Goal: Task Accomplishment & Management: Use online tool/utility

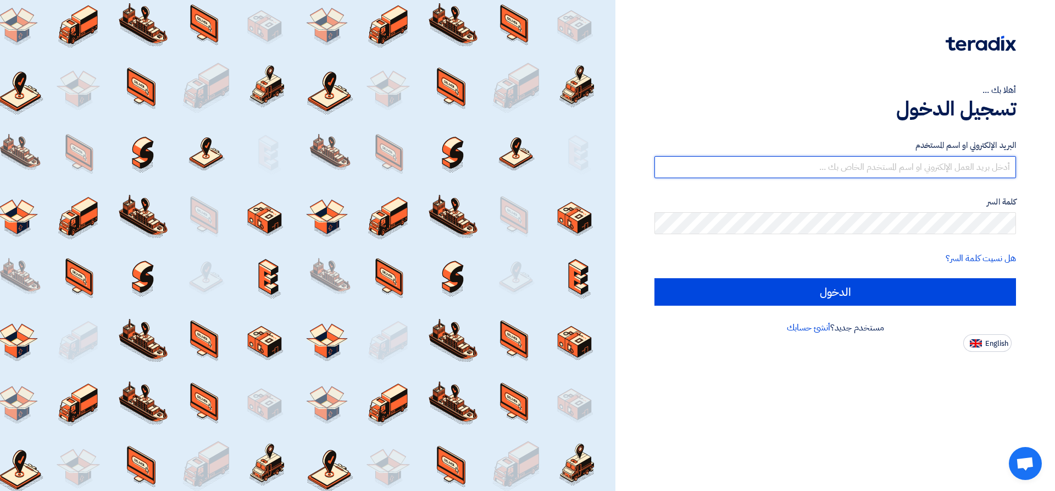
click at [950, 169] on input "text" at bounding box center [834, 167] width 361 height 22
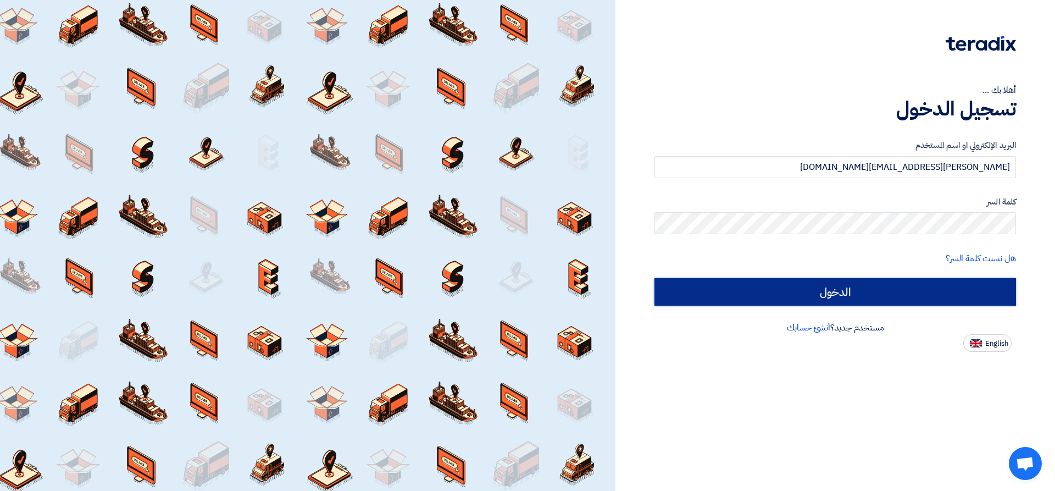
click at [948, 299] on input "الدخول" at bounding box center [834, 291] width 361 height 27
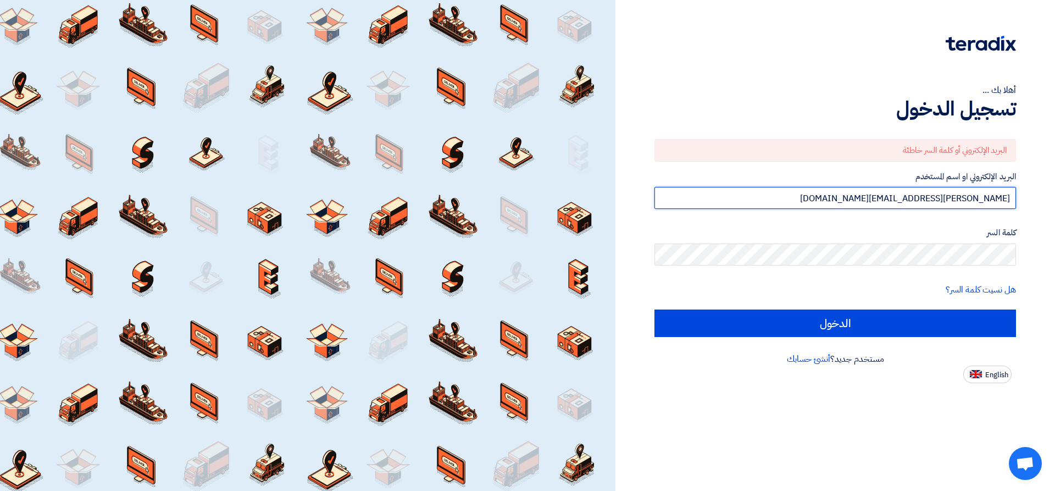
drag, startPoint x: 971, startPoint y: 197, endPoint x: 973, endPoint y: 205, distance: 8.9
click at [972, 198] on input "[PERSON_NAME][EMAIL_ADDRESS][DOMAIN_NAME]" at bounding box center [834, 198] width 361 height 22
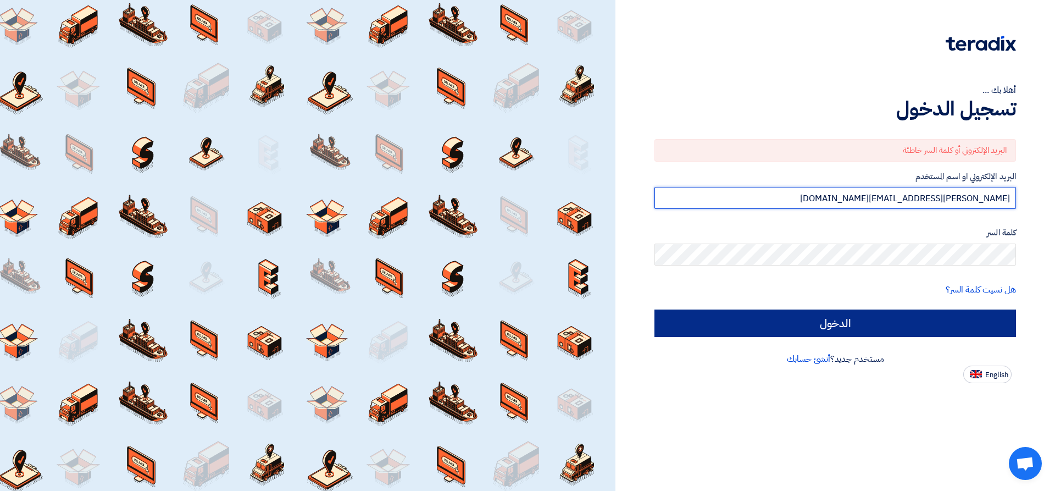
type input "[PERSON_NAME][EMAIL_ADDRESS][DOMAIN_NAME]"
click at [945, 310] on input "الدخول" at bounding box center [834, 322] width 361 height 27
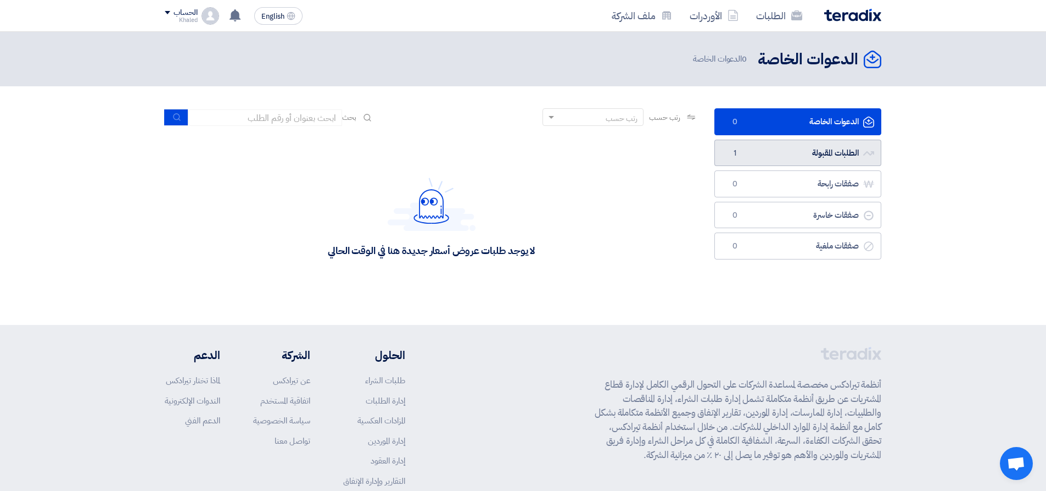
click at [792, 152] on link "الطلبات المقبولة الطلبات المقبولة 1" at bounding box center [798, 153] width 167 height 27
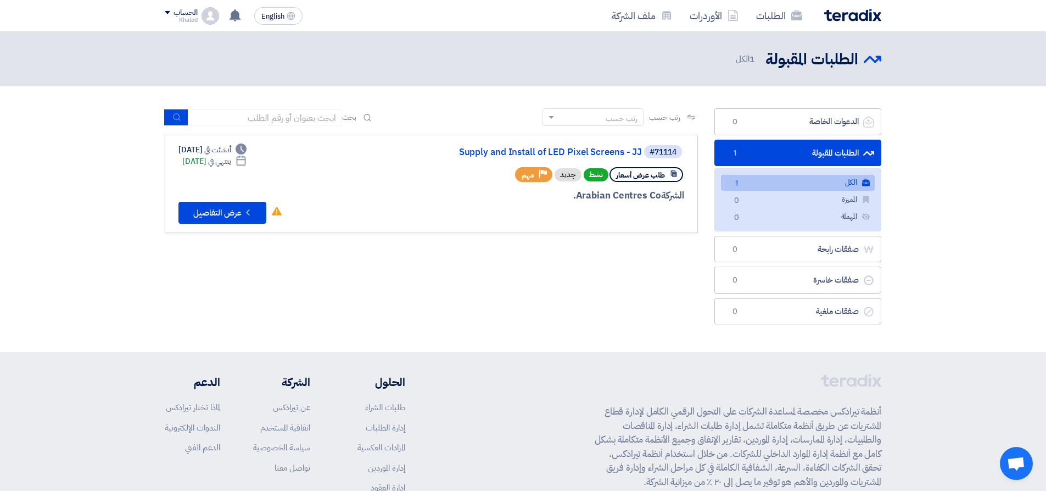
click at [785, 180] on link "الكل الكل 1" at bounding box center [798, 183] width 154 height 16
click at [225, 216] on button "Check details عرض التفاصيل" at bounding box center [223, 213] width 88 height 22
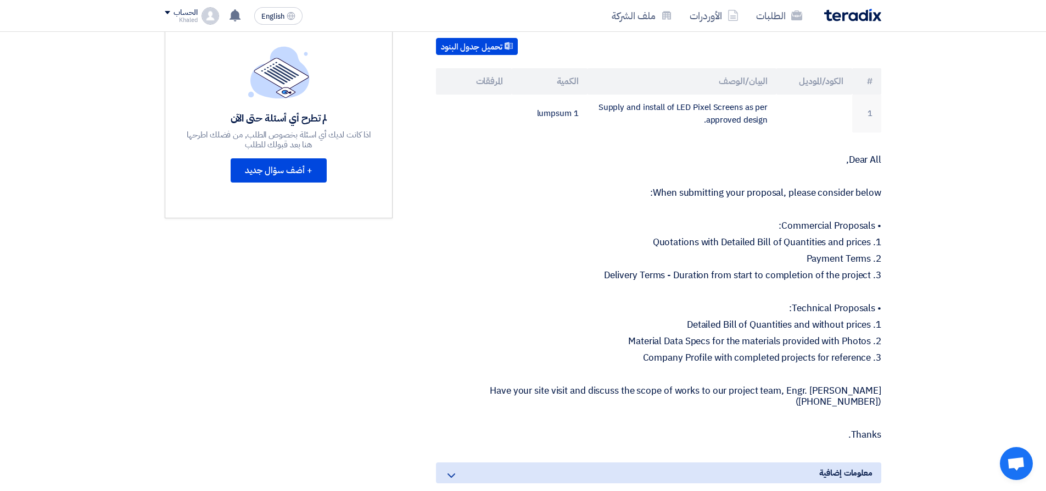
scroll to position [330, 0]
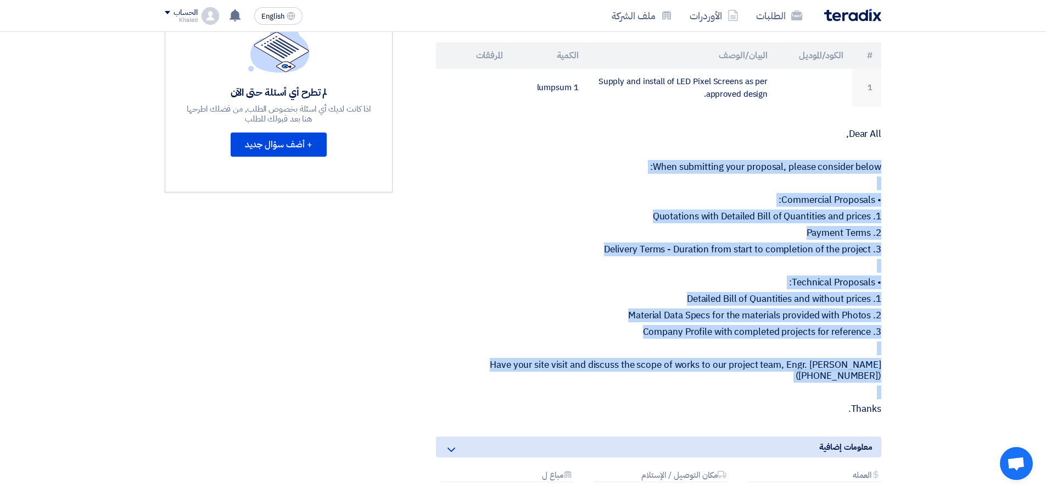
drag, startPoint x: 888, startPoint y: 406, endPoint x: 878, endPoint y: 152, distance: 255.1
click at [878, 152] on div "Supply and Install of LED Pixel Screens - JJ بيانات العميل [PERSON_NAME] Senior…" at bounding box center [645, 207] width 489 height 709
copy div "When submitting your proposal, please consider below: • Commercial Proposals: 1…"
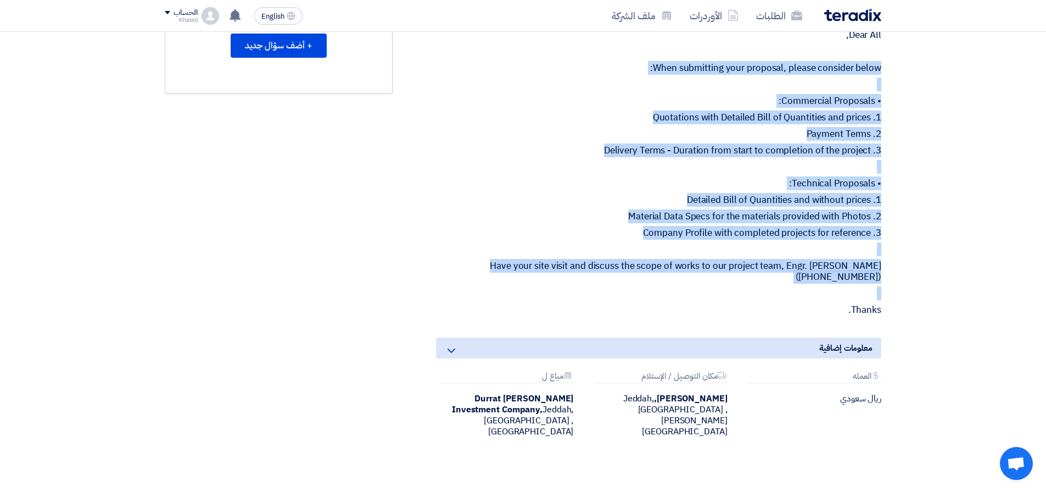
scroll to position [549, 0]
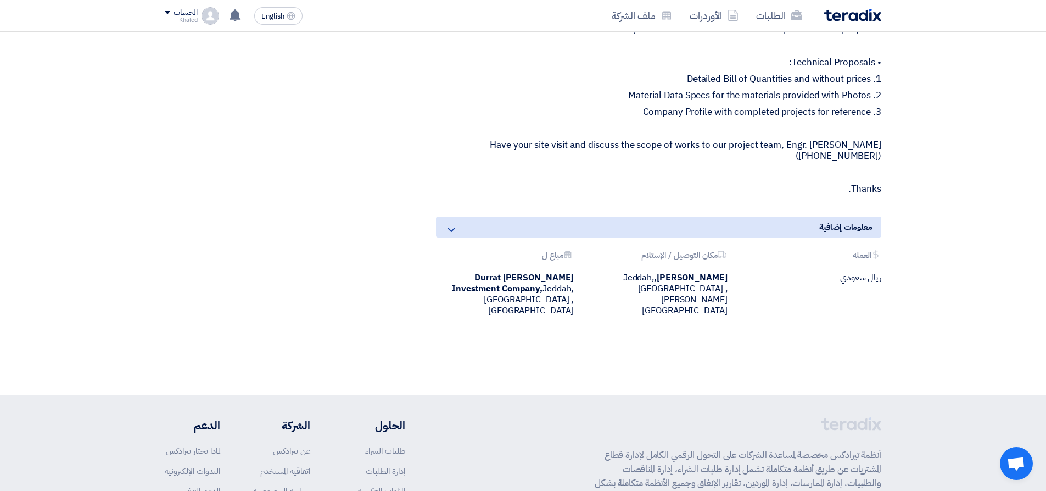
click at [513, 304] on div "Durrat [PERSON_NAME] Investment Company, [GEOGRAPHIC_DATA], [GEOGRAPHIC_DATA] ,…" at bounding box center [504, 294] width 137 height 44
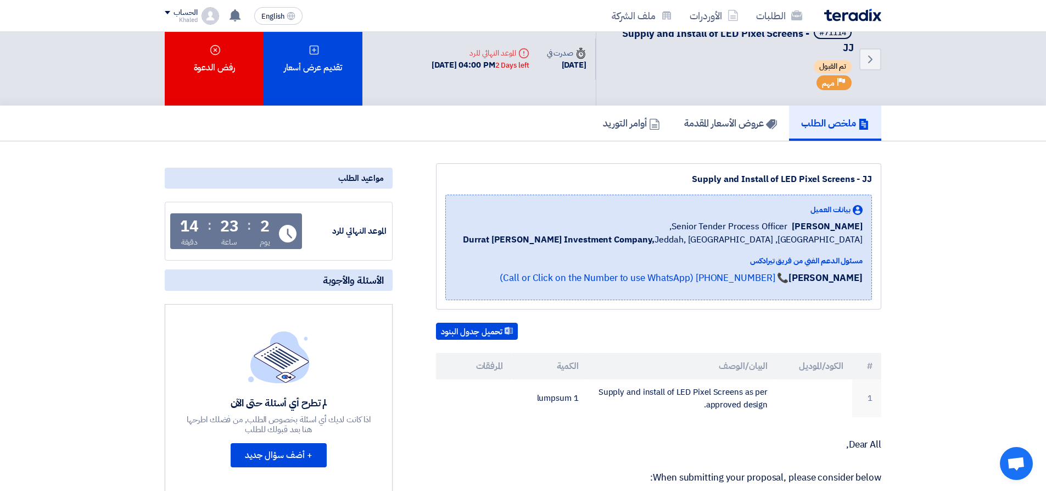
scroll to position [0, 0]
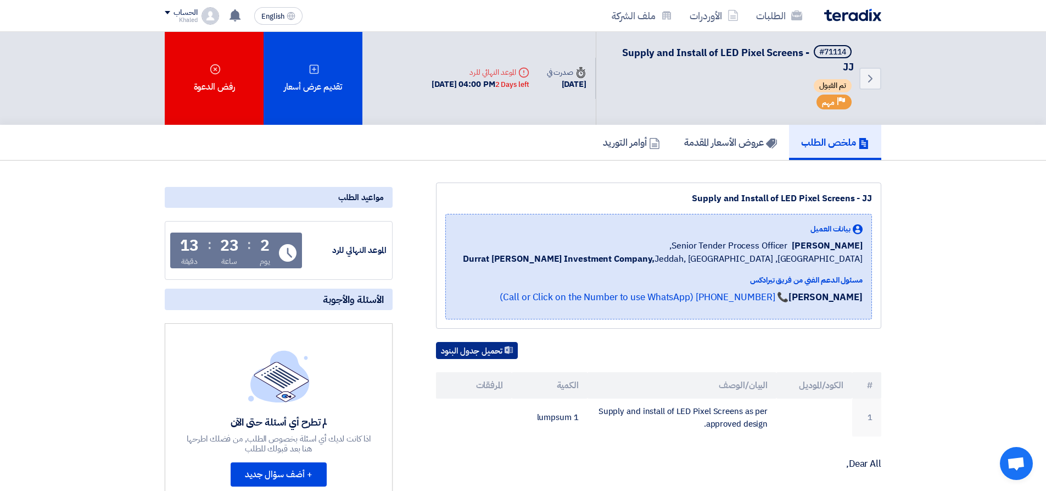
click at [469, 350] on button "تحميل جدول البنود" at bounding box center [477, 351] width 82 height 18
